Goal: Navigation & Orientation: Find specific page/section

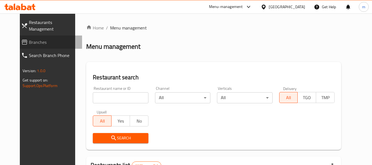
click at [43, 39] on span "Branches" at bounding box center [53, 42] width 49 height 7
click at [31, 21] on span "Restaurants Management" at bounding box center [53, 25] width 49 height 13
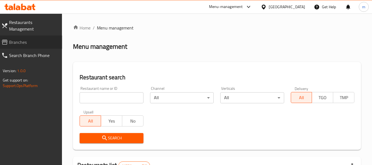
click at [23, 39] on span "Branches" at bounding box center [33, 42] width 49 height 7
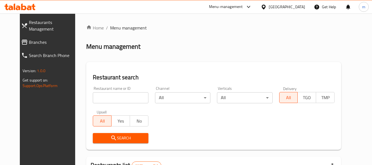
click at [35, 22] on span "Restaurants Management" at bounding box center [53, 25] width 49 height 13
click at [38, 39] on span "Branches" at bounding box center [53, 42] width 49 height 7
